Goal: Information Seeking & Learning: Learn about a topic

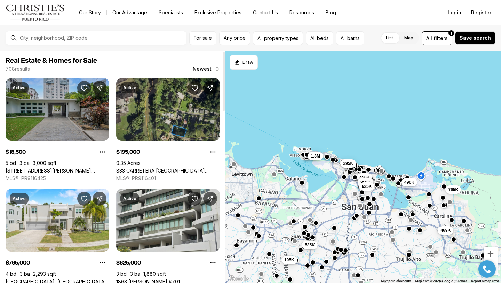
click at [57, 167] on link "[STREET_ADDRESS][PERSON_NAME][PERSON_NAME]" at bounding box center [58, 170] width 104 height 6
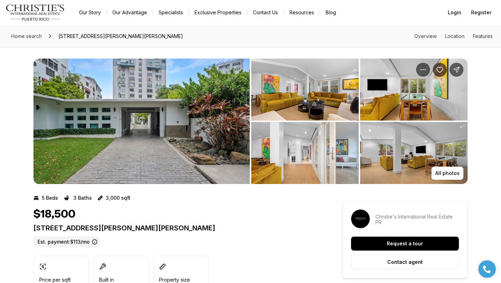
click at [69, 123] on img "View image gallery" at bounding box center [141, 120] width 216 height 125
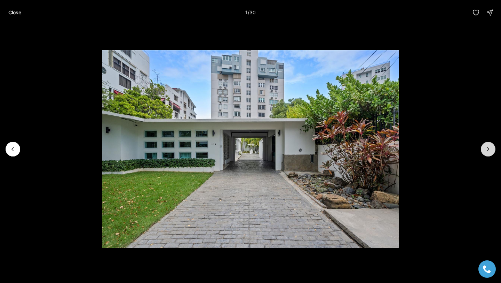
click at [489, 145] on button "Next slide" at bounding box center [488, 149] width 15 height 15
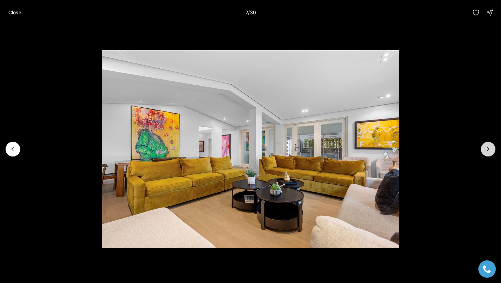
click at [489, 145] on icon "Next slide" at bounding box center [488, 148] width 7 height 7
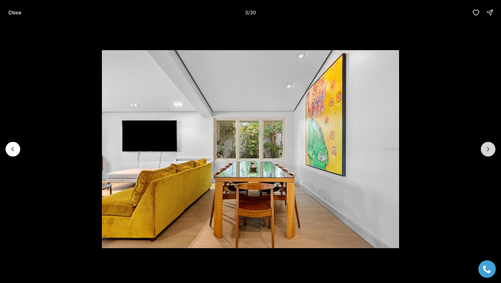
click at [489, 145] on icon "Next slide" at bounding box center [488, 148] width 7 height 7
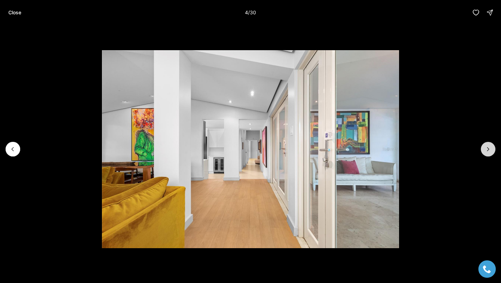
click at [489, 145] on icon "Next slide" at bounding box center [488, 148] width 7 height 7
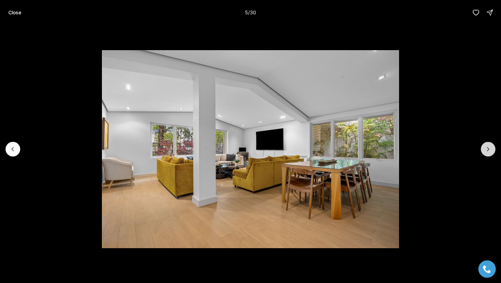
click at [489, 145] on icon "Next slide" at bounding box center [488, 148] width 7 height 7
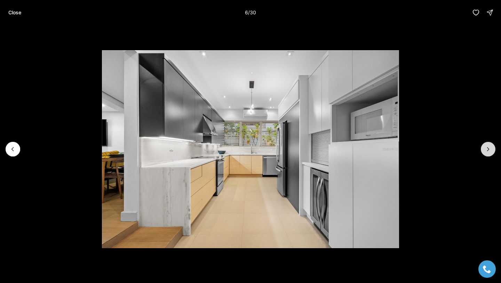
click at [489, 145] on icon "Next slide" at bounding box center [488, 148] width 7 height 7
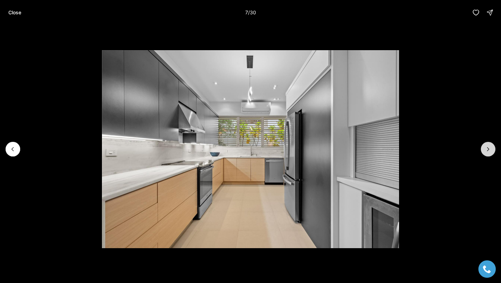
click at [489, 145] on icon "Next slide" at bounding box center [488, 148] width 7 height 7
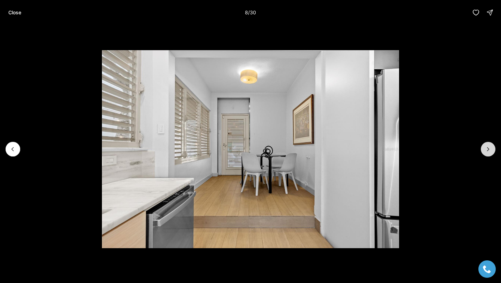
click at [489, 145] on icon "Next slide" at bounding box center [488, 148] width 7 height 7
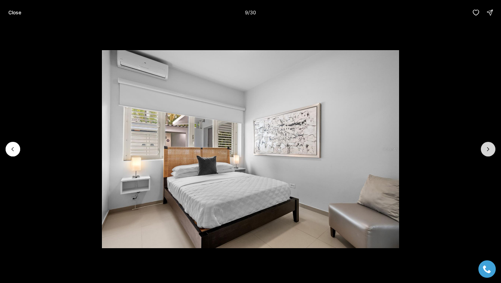
click at [489, 145] on icon "Next slide" at bounding box center [488, 148] width 7 height 7
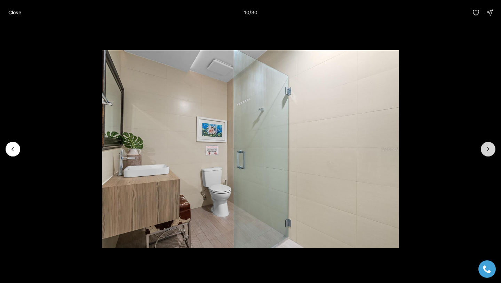
click at [486, 148] on icon "Next slide" at bounding box center [488, 148] width 7 height 7
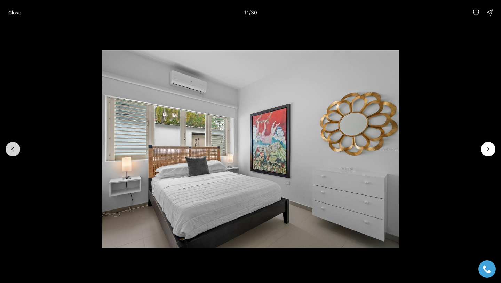
click at [7, 144] on button "Previous slide" at bounding box center [13, 149] width 15 height 15
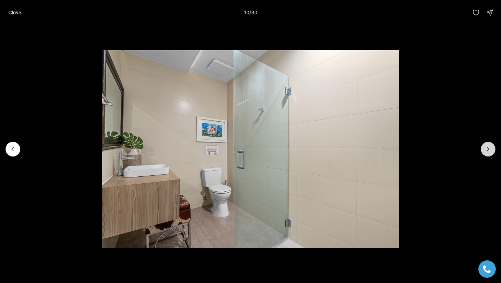
click at [488, 148] on icon "Next slide" at bounding box center [489, 148] width 2 height 3
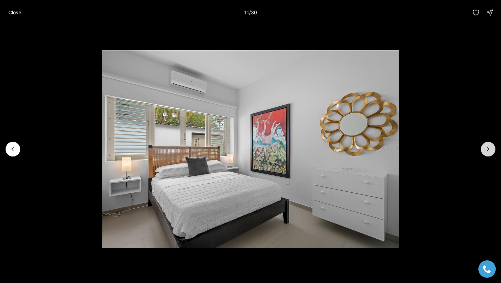
click at [488, 148] on icon "Next slide" at bounding box center [489, 148] width 2 height 3
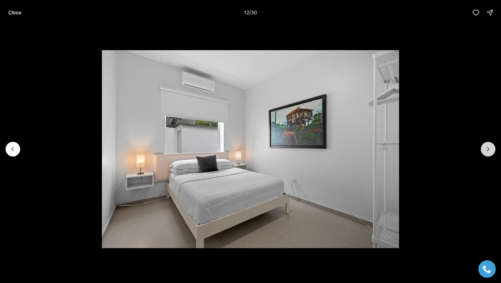
click at [491, 148] on icon "Next slide" at bounding box center [488, 148] width 7 height 7
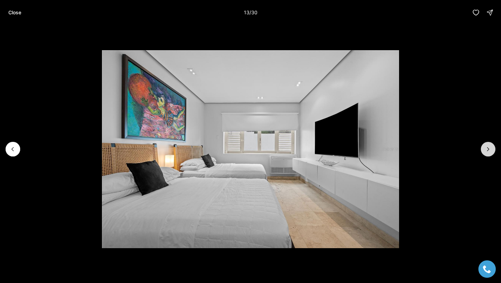
click at [492, 149] on button "Next slide" at bounding box center [488, 149] width 15 height 15
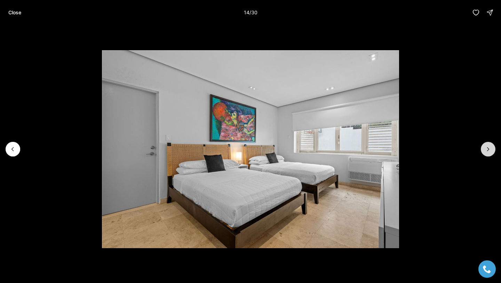
click at [492, 149] on button "Next slide" at bounding box center [488, 149] width 15 height 15
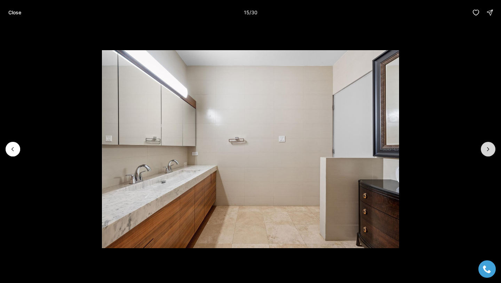
click at [492, 148] on button "Next slide" at bounding box center [488, 149] width 15 height 15
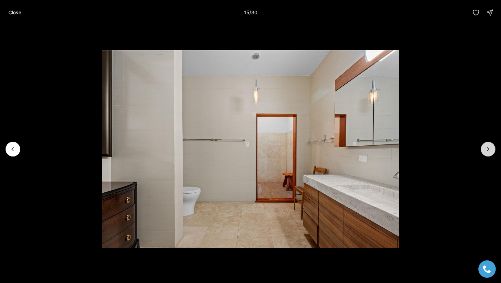
click at [492, 148] on button "Next slide" at bounding box center [488, 149] width 15 height 15
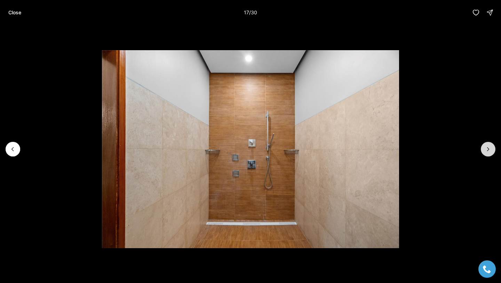
click at [492, 148] on button "Next slide" at bounding box center [488, 149] width 15 height 15
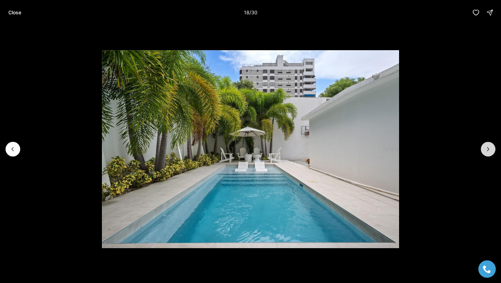
click at [492, 148] on button "Next slide" at bounding box center [488, 149] width 15 height 15
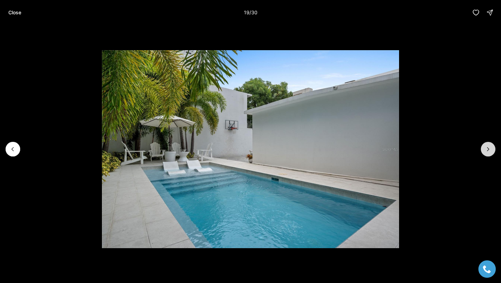
click at [493, 149] on button "Next slide" at bounding box center [488, 149] width 15 height 15
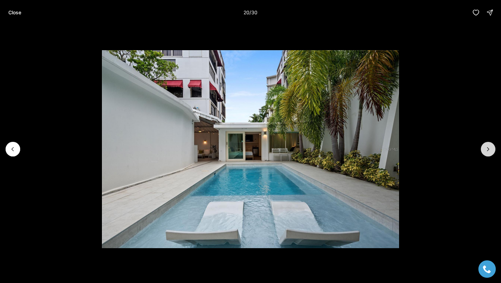
click at [493, 150] on button "Next slide" at bounding box center [488, 149] width 15 height 15
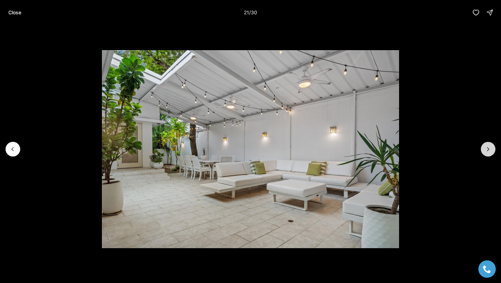
click at [493, 150] on button "Next slide" at bounding box center [488, 149] width 15 height 15
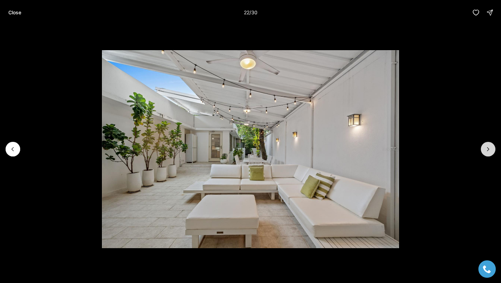
click at [493, 151] on button "Next slide" at bounding box center [488, 149] width 15 height 15
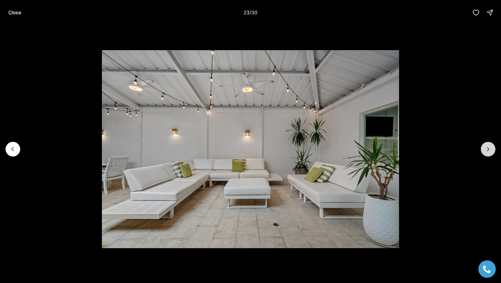
click at [493, 151] on button "Next slide" at bounding box center [488, 149] width 15 height 15
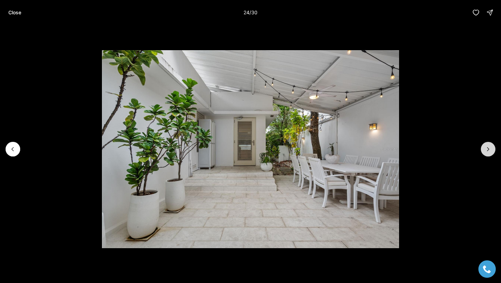
click at [491, 150] on icon "Next slide" at bounding box center [488, 148] width 7 height 7
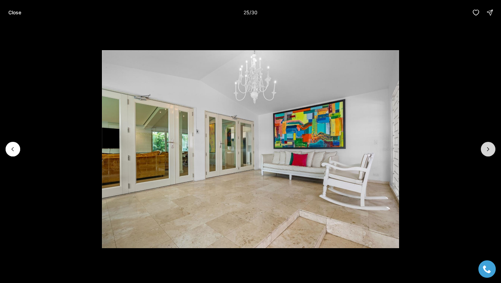
click at [491, 150] on icon "Next slide" at bounding box center [488, 148] width 7 height 7
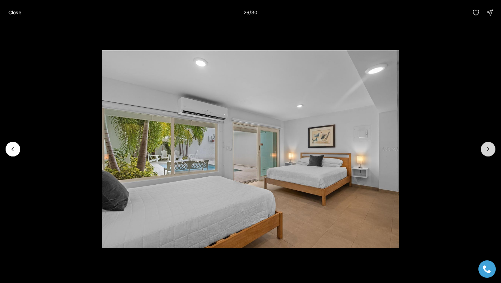
click at [491, 150] on icon "Next slide" at bounding box center [488, 148] width 7 height 7
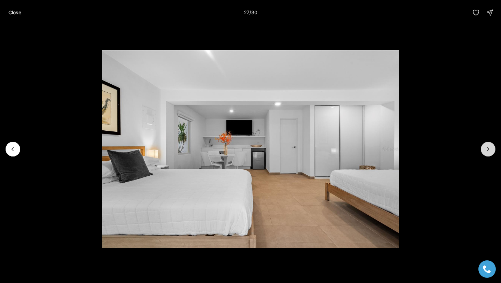
click at [491, 150] on icon "Next slide" at bounding box center [488, 148] width 7 height 7
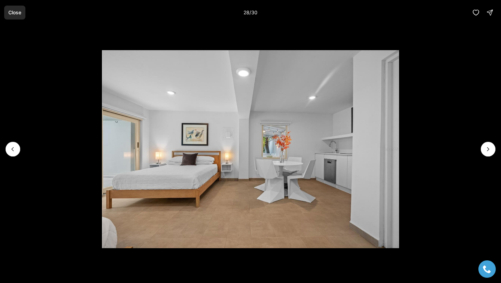
click at [21, 13] on p "Close" at bounding box center [14, 13] width 13 height 6
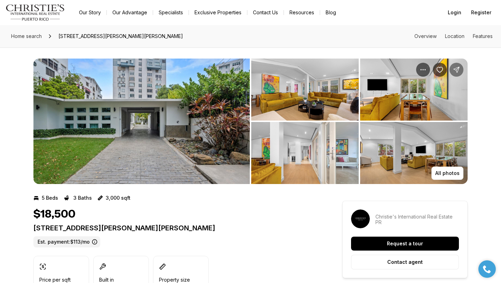
click at [460, 70] on icon "Share Property: 1215 CALLE LUCHETTI" at bounding box center [456, 69] width 7 height 7
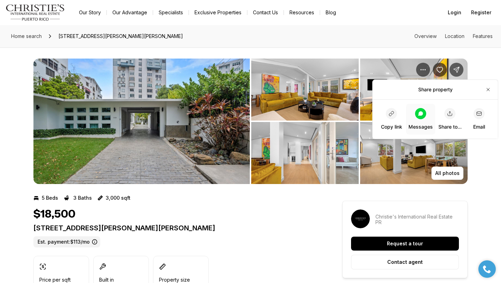
click at [425, 114] on div at bounding box center [420, 113] width 11 height 11
click at [421, 116] on icon at bounding box center [421, 114] width 6 height 6
click at [412, 102] on div "Copy link Messages Share to... Email" at bounding box center [435, 119] width 125 height 39
click at [419, 116] on icon at bounding box center [421, 114] width 6 height 6
click at [458, 67] on icon "Share Property: 1215 CALLE LUCHETTI" at bounding box center [457, 70] width 6 height 6
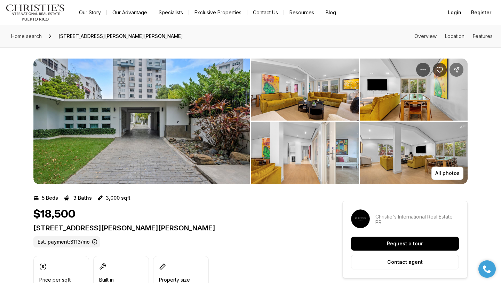
click at [458, 67] on icon "Share Property: 1215 CALLE LUCHETTI" at bounding box center [457, 70] width 6 height 6
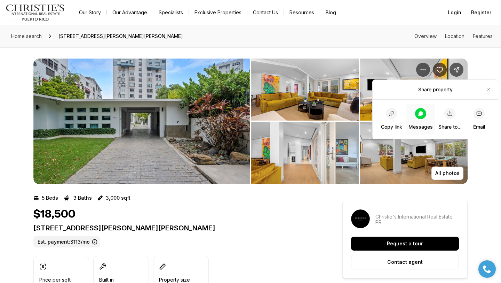
click at [419, 116] on div at bounding box center [420, 113] width 11 height 11
